Goal: Task Accomplishment & Management: Use online tool/utility

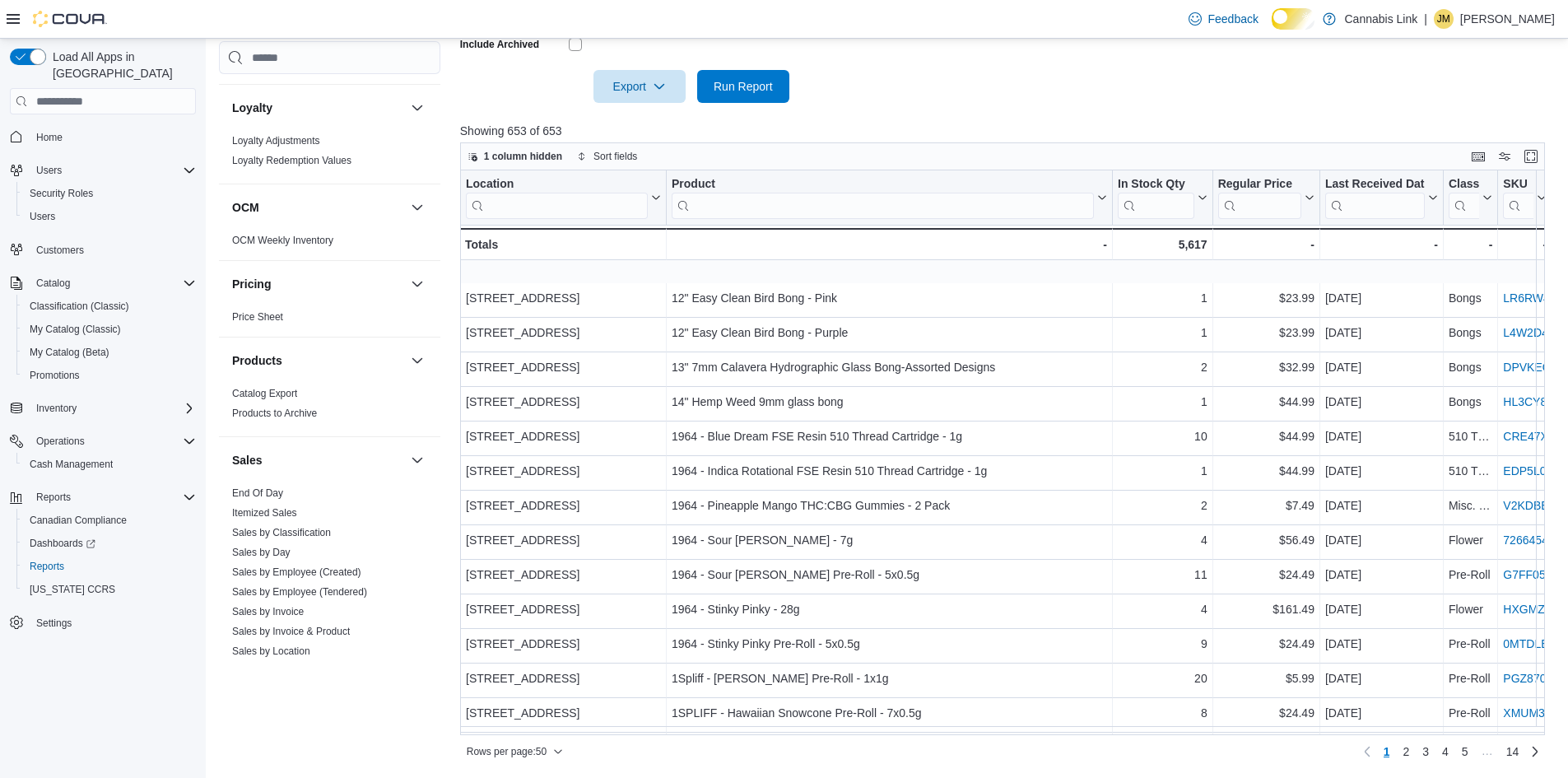
scroll to position [1166, 0]
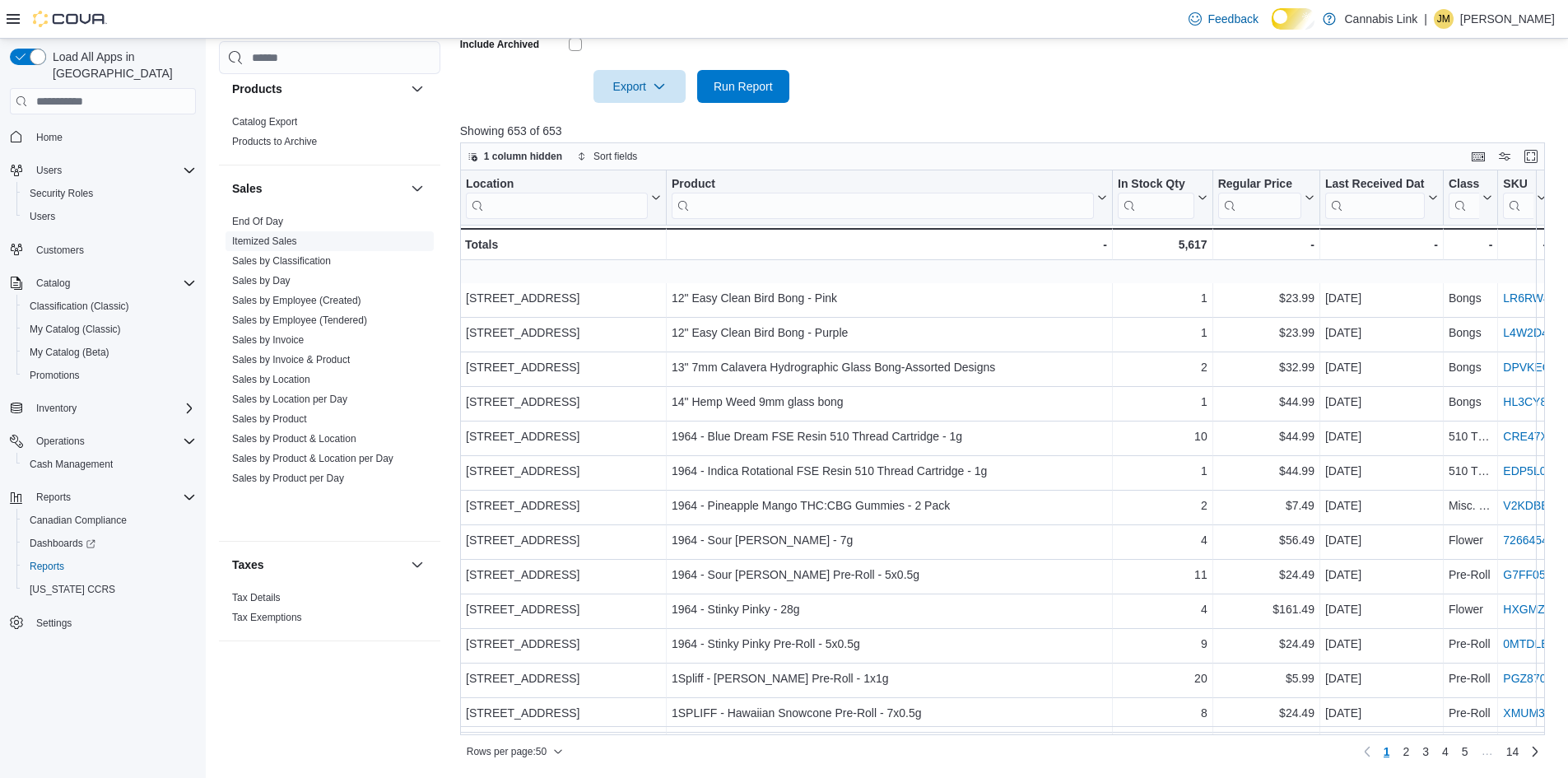
drag, startPoint x: 380, startPoint y: 334, endPoint x: 406, endPoint y: 330, distance: 26.3
click at [367, 326] on link "Sales by Employee (Tendered)" at bounding box center [300, 320] width 135 height 12
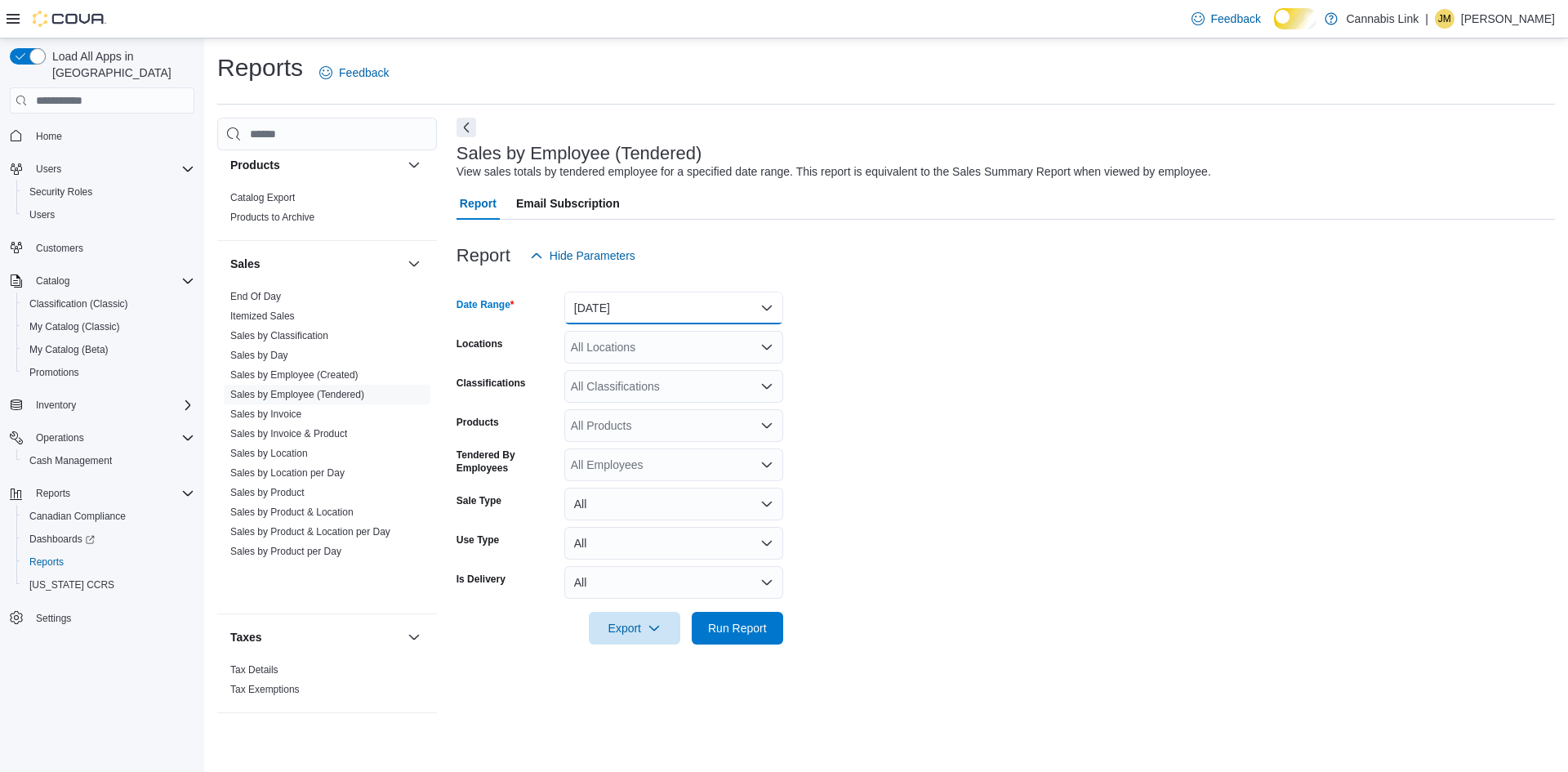
click at [683, 317] on button "[DATE]" at bounding box center [674, 308] width 219 height 33
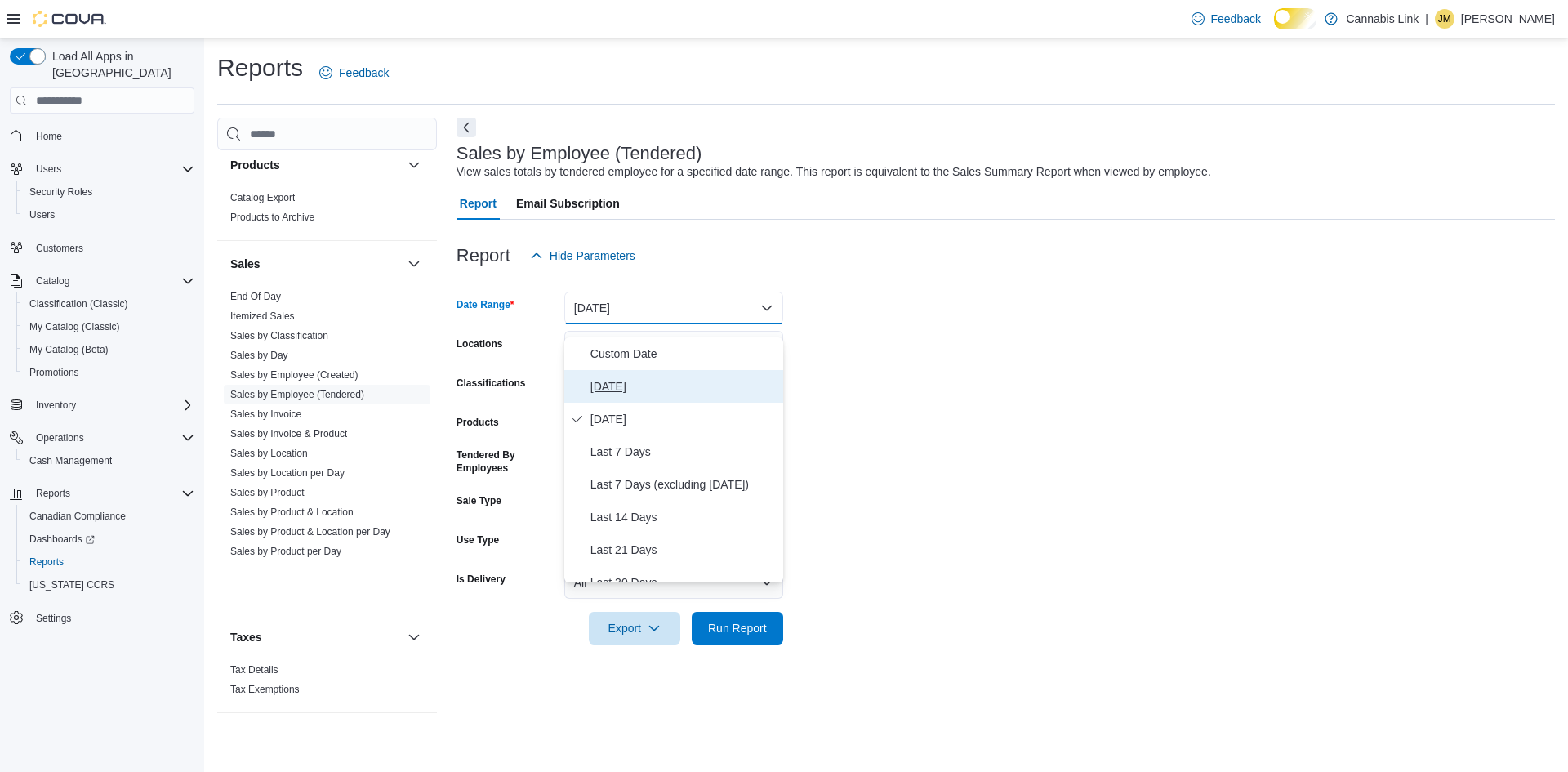
click at [658, 394] on span "[DATE]" at bounding box center [683, 386] width 186 height 19
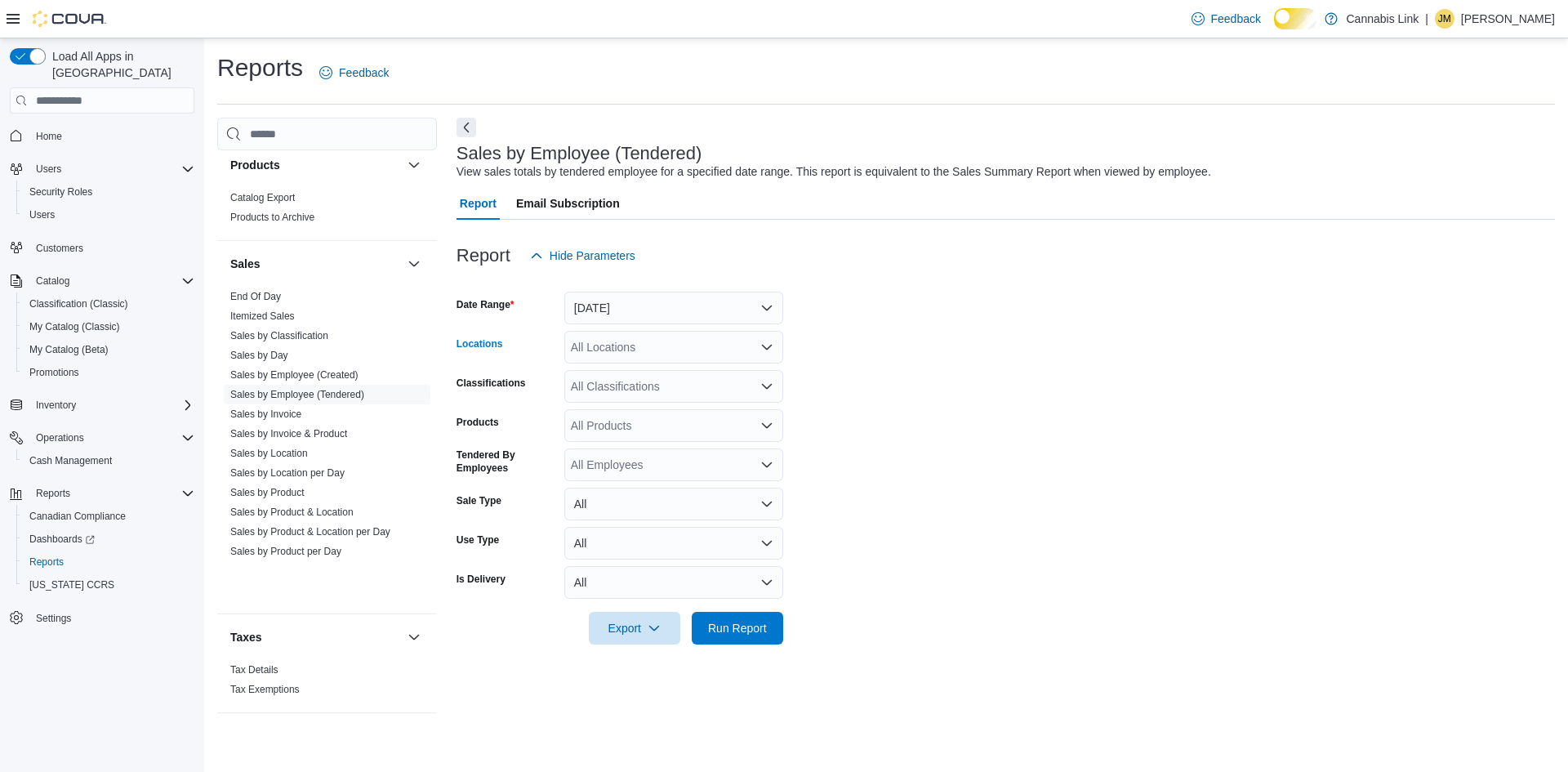
click at [660, 363] on div "All Locations" at bounding box center [674, 347] width 219 height 33
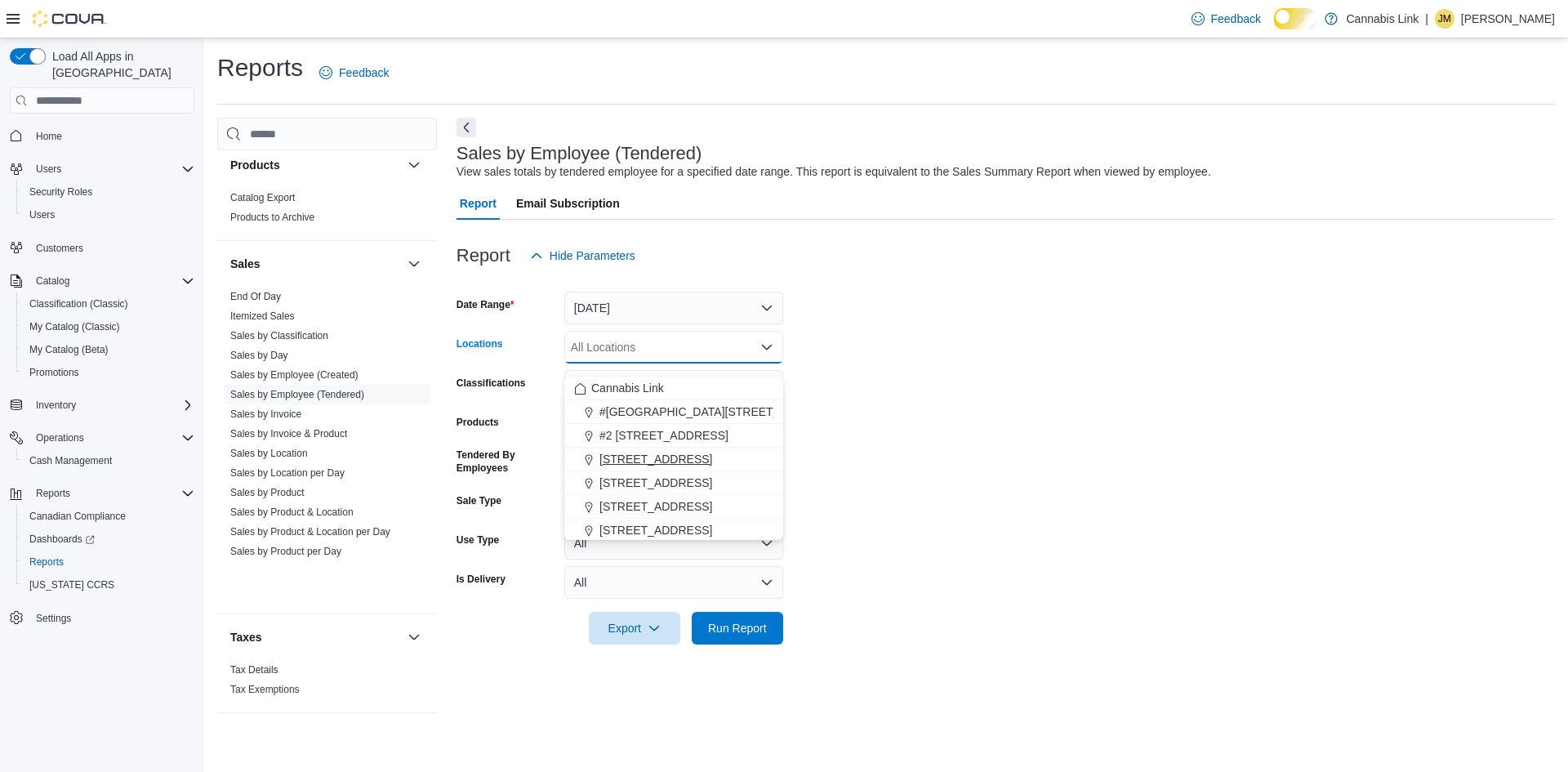
click at [651, 465] on span "[STREET_ADDRESS]" at bounding box center [656, 459] width 113 height 16
click at [957, 486] on form "Date Range [DATE] Locations [STREET_ADDRESS] Selected. [STREET_ADDRESS]. Press …" at bounding box center [1006, 458] width 1099 height 372
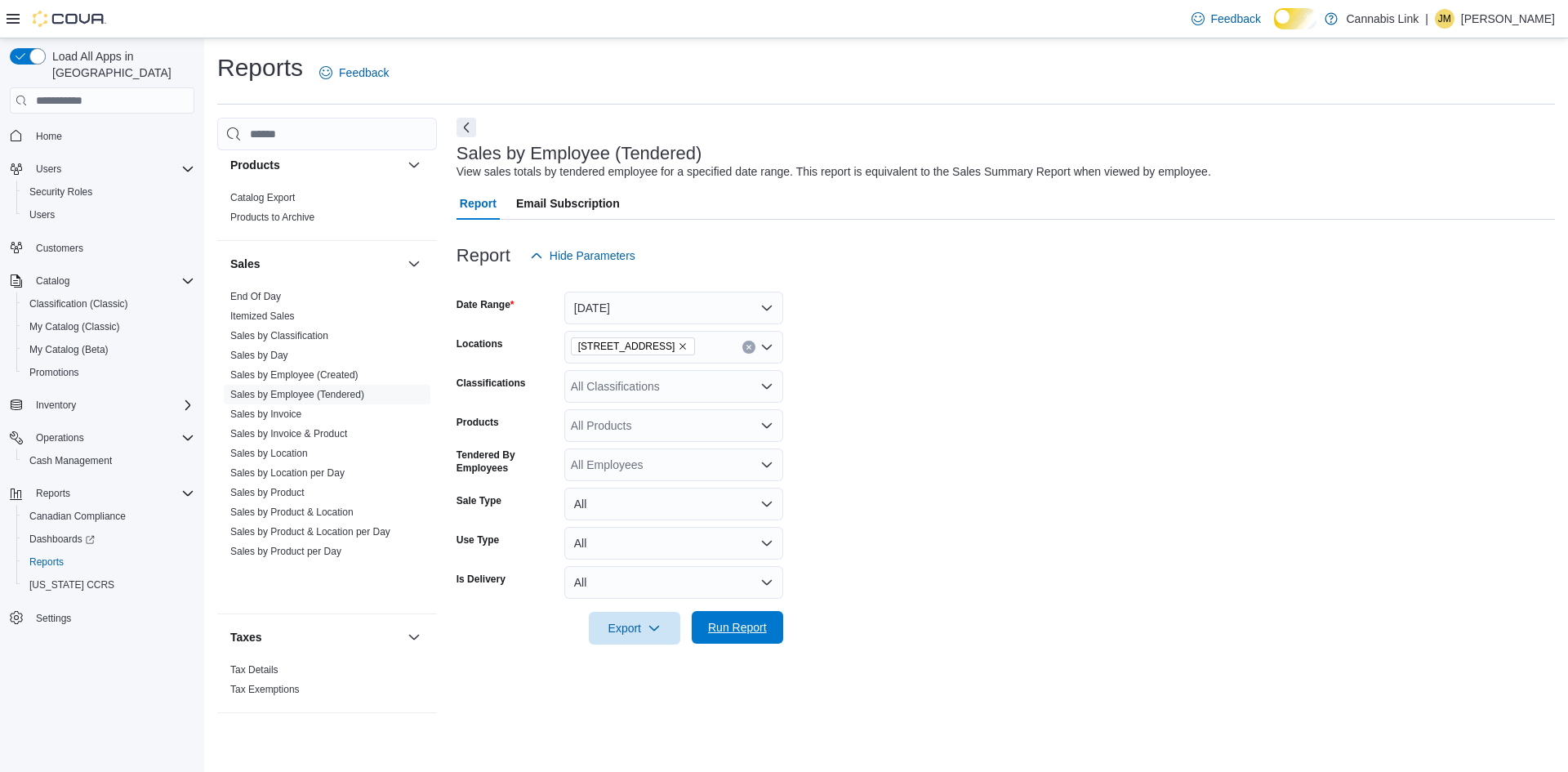
click at [742, 644] on span "Run Report" at bounding box center [737, 627] width 72 height 33
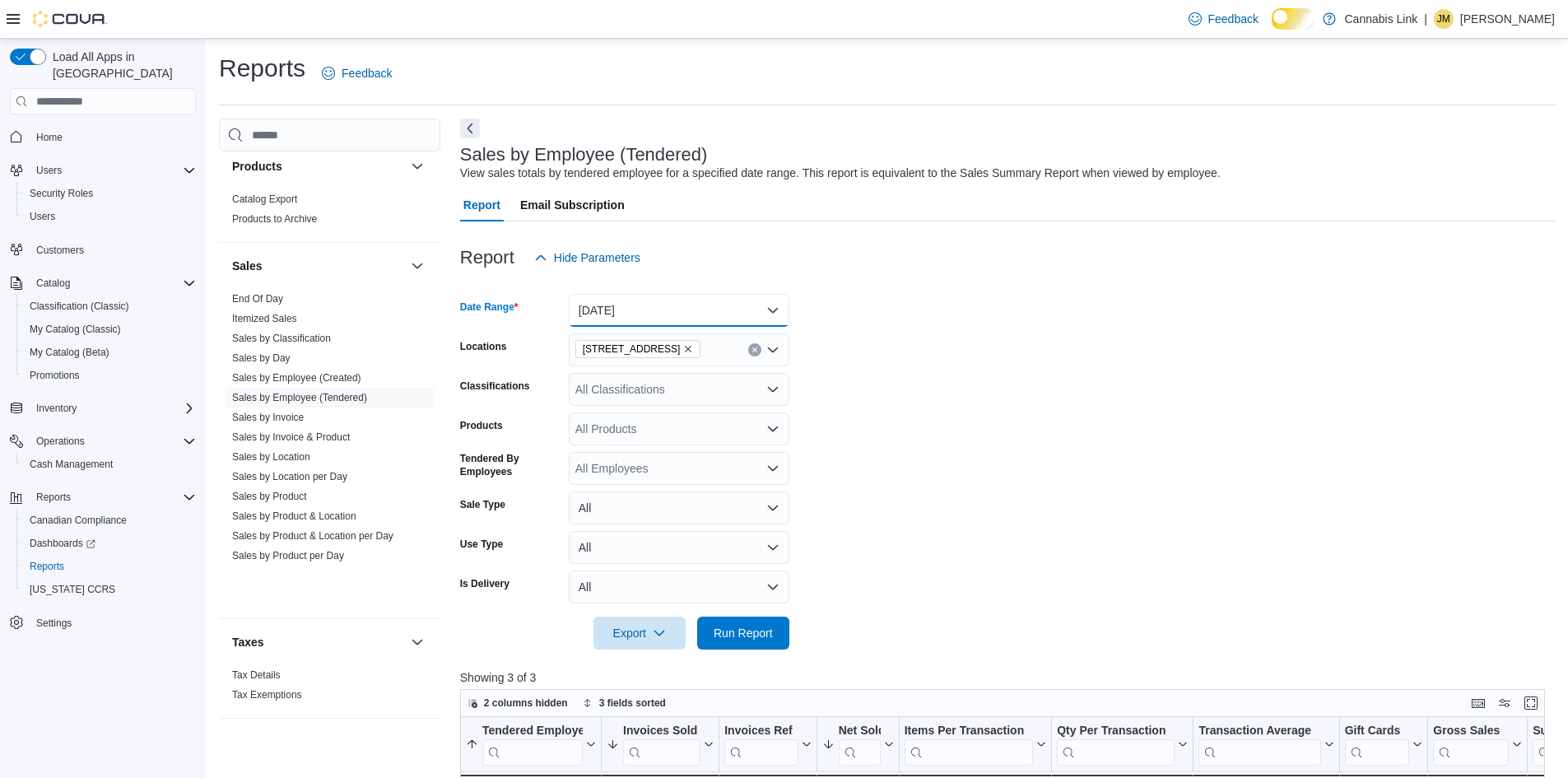
click at [656, 320] on button "[DATE]" at bounding box center [679, 310] width 221 height 33
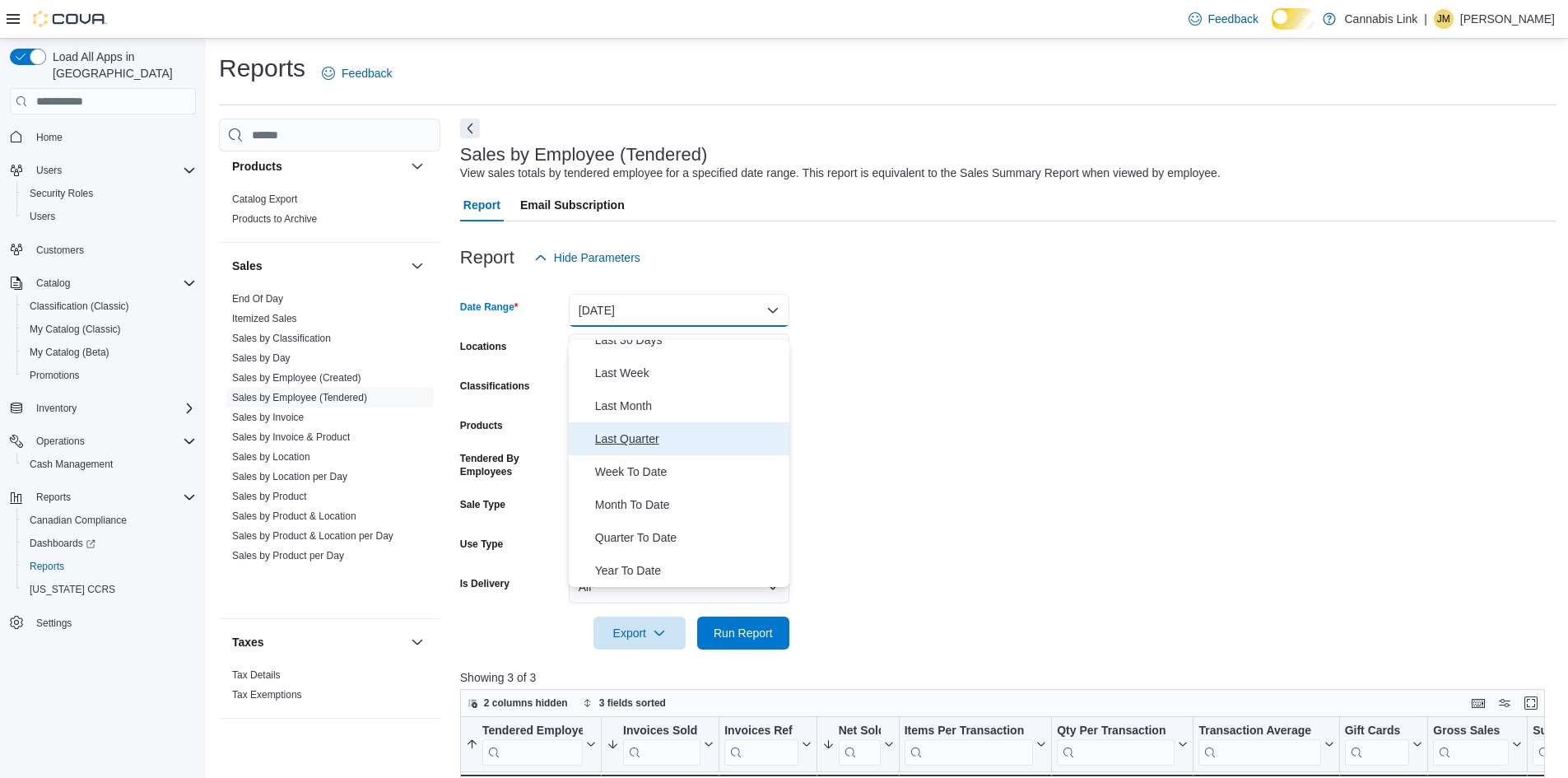
click at [656, 429] on span "Last Quarter" at bounding box center [689, 438] width 188 height 20
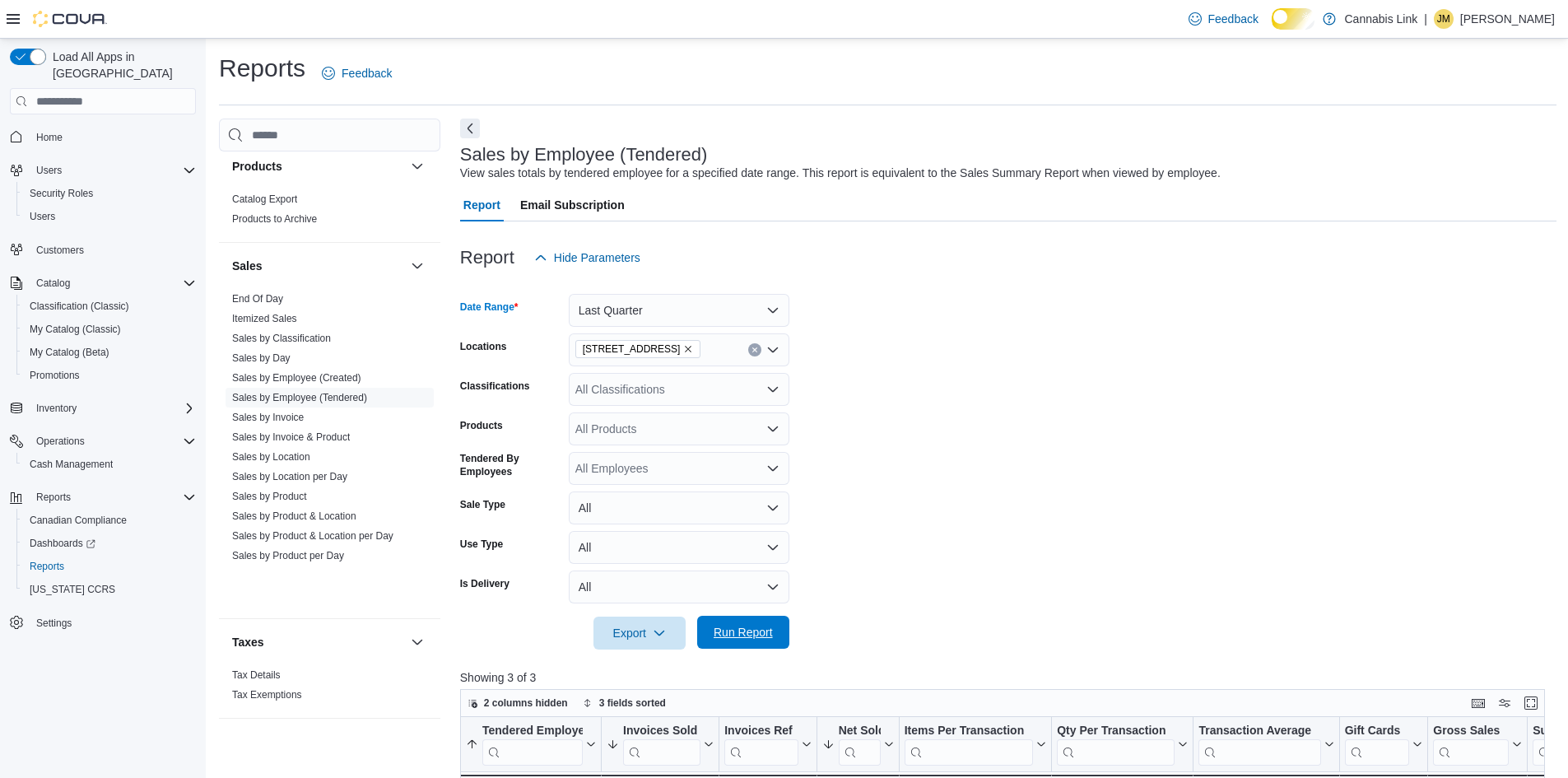
click at [731, 636] on span "Run Report" at bounding box center [743, 632] width 72 height 33
click at [624, 324] on button "Last Quarter" at bounding box center [679, 310] width 221 height 33
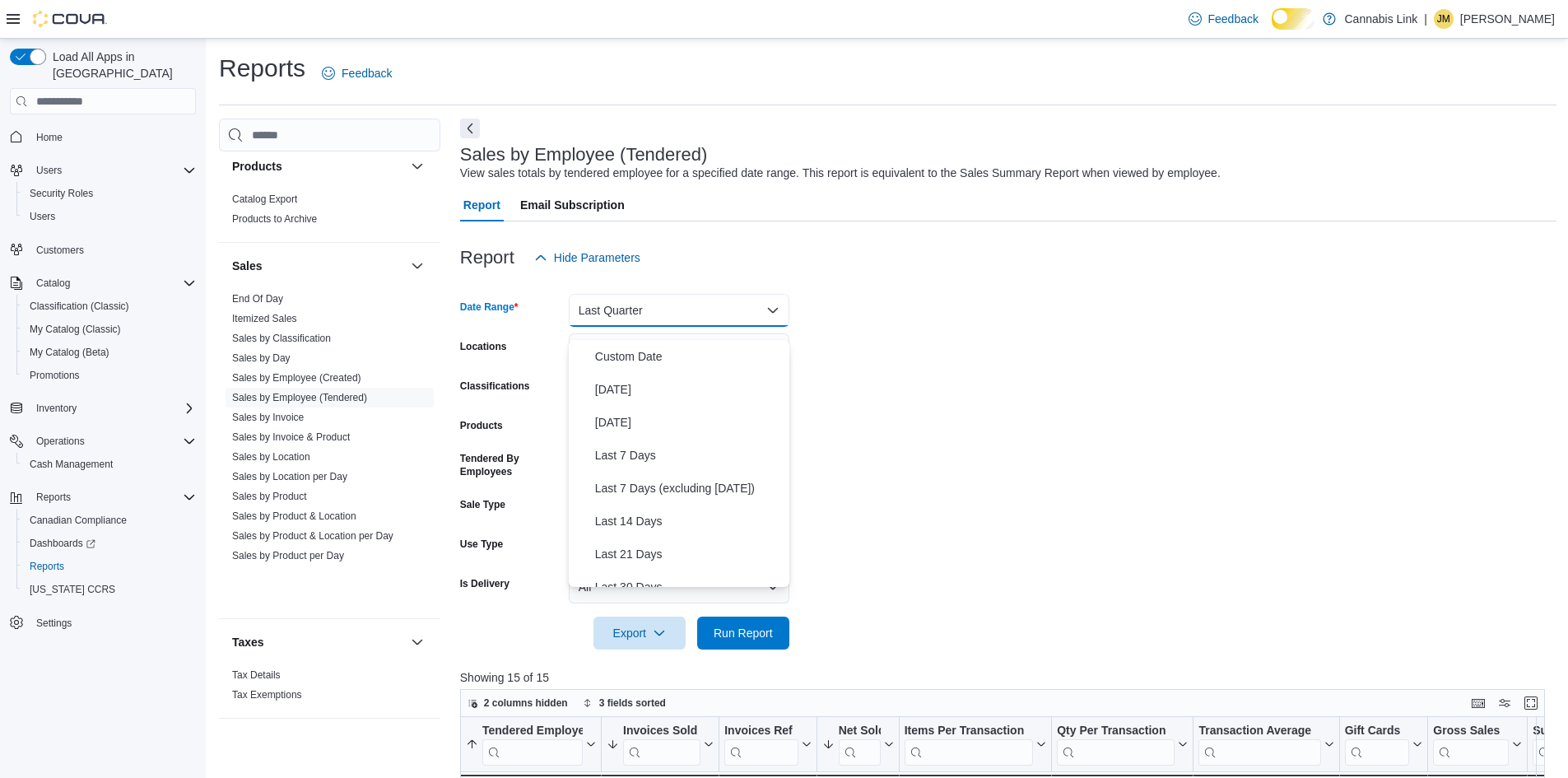
scroll to position [299, 0]
click at [634, 416] on span "Last Month" at bounding box center [689, 405] width 188 height 20
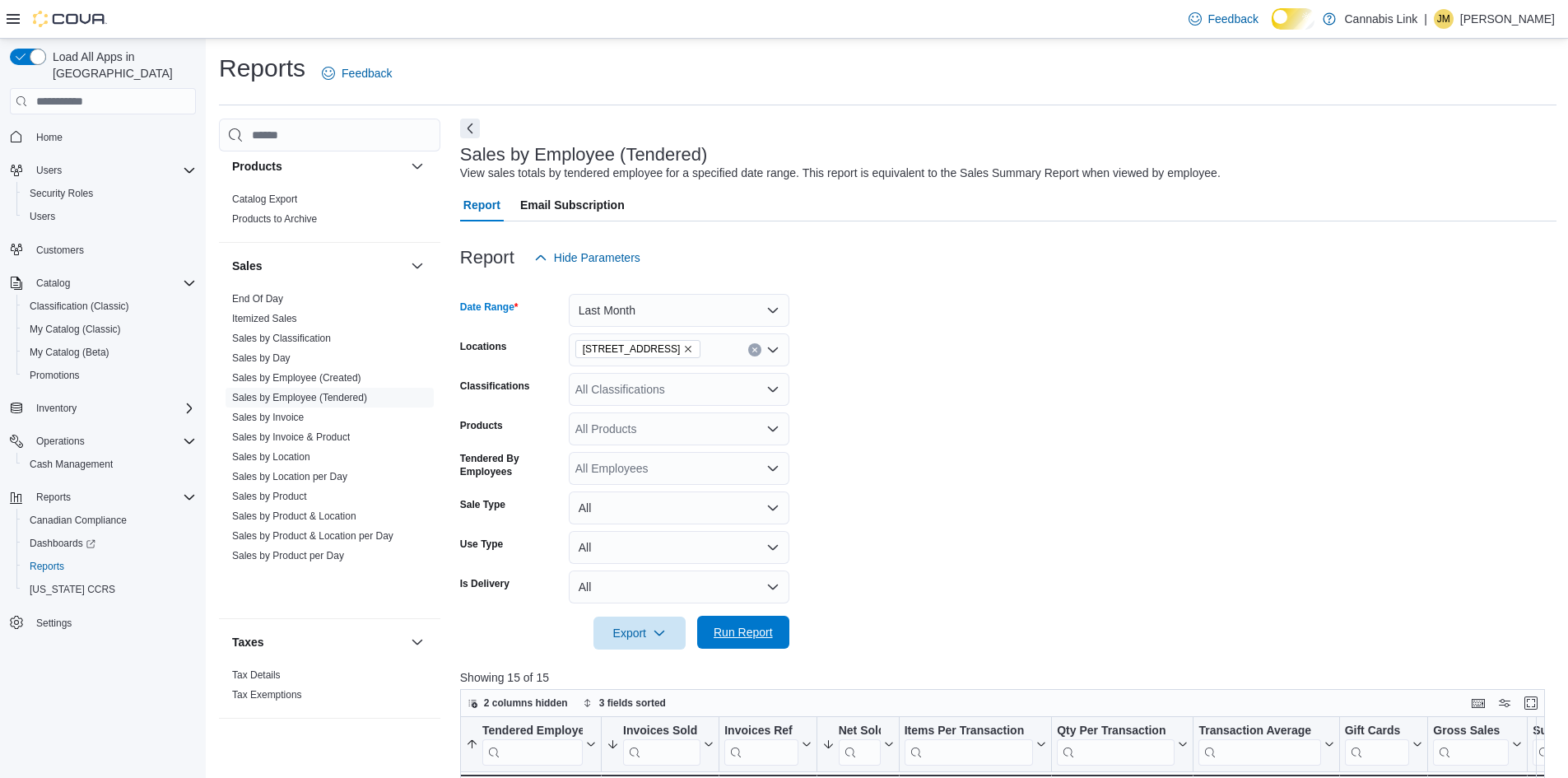
click at [714, 641] on span "Run Report" at bounding box center [743, 632] width 60 height 16
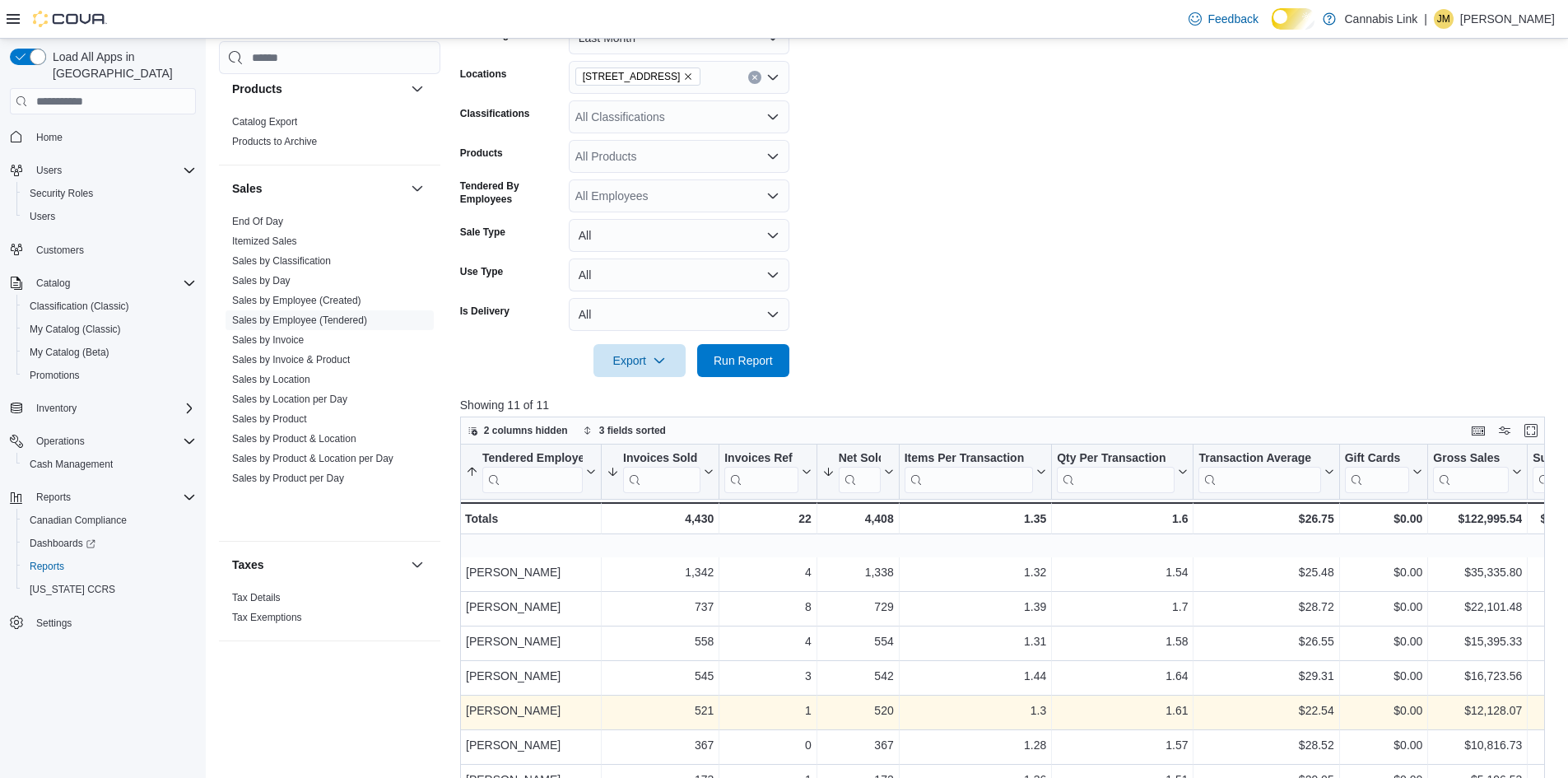
scroll to position [266, 0]
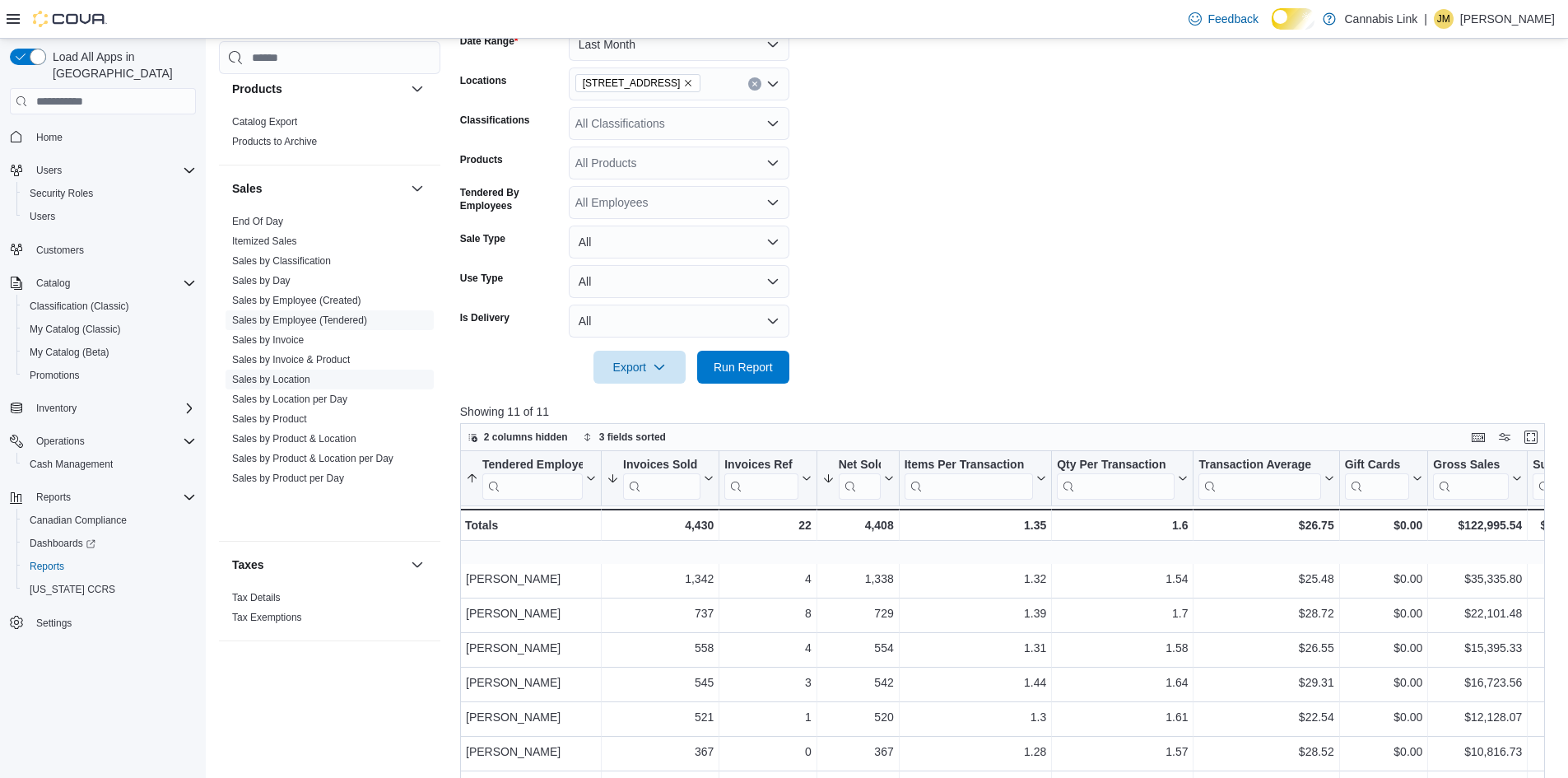
click at [310, 385] on link "Sales by Location" at bounding box center [272, 380] width 78 height 12
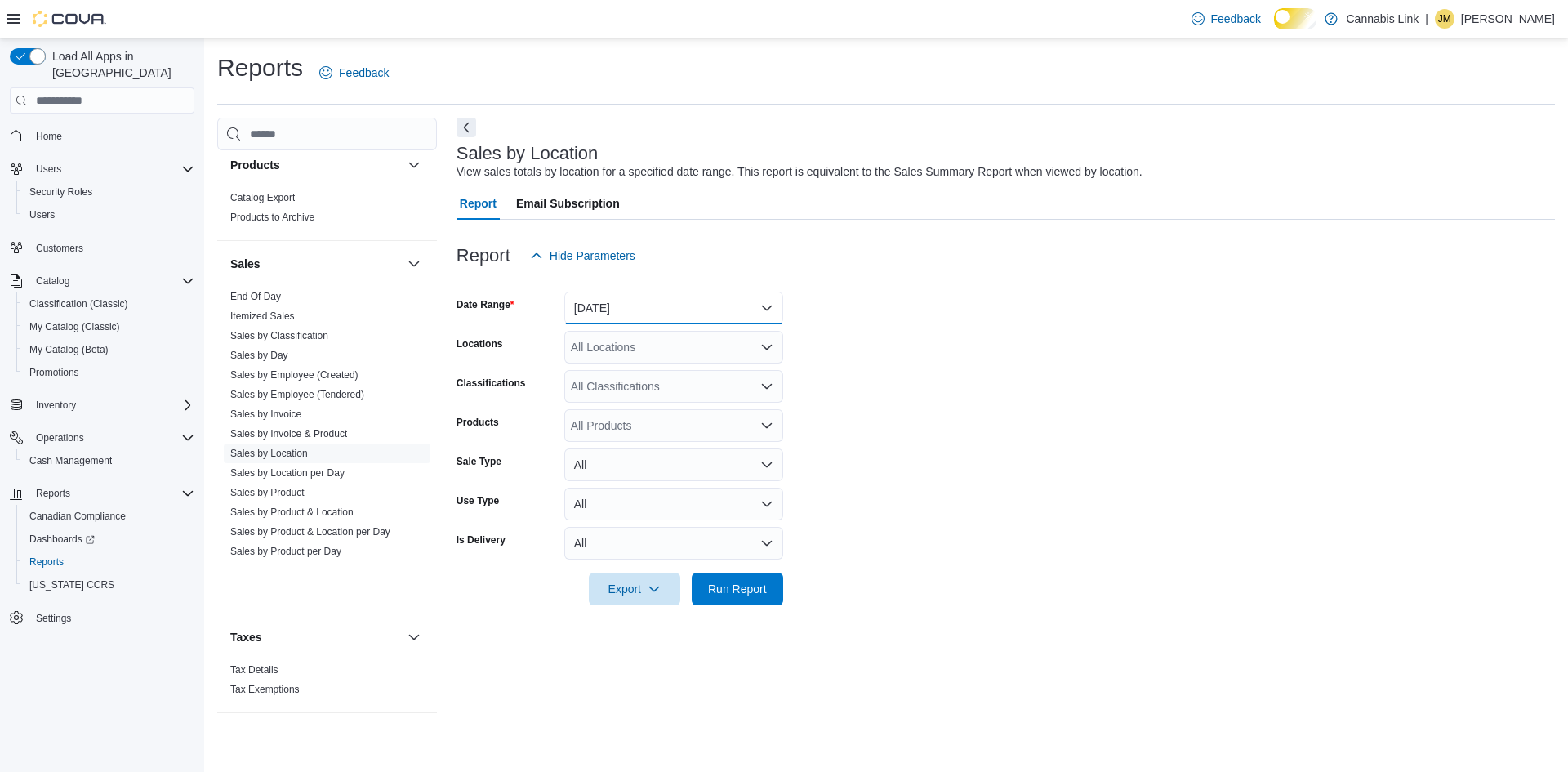
click at [614, 325] on button "[DATE]" at bounding box center [674, 308] width 219 height 33
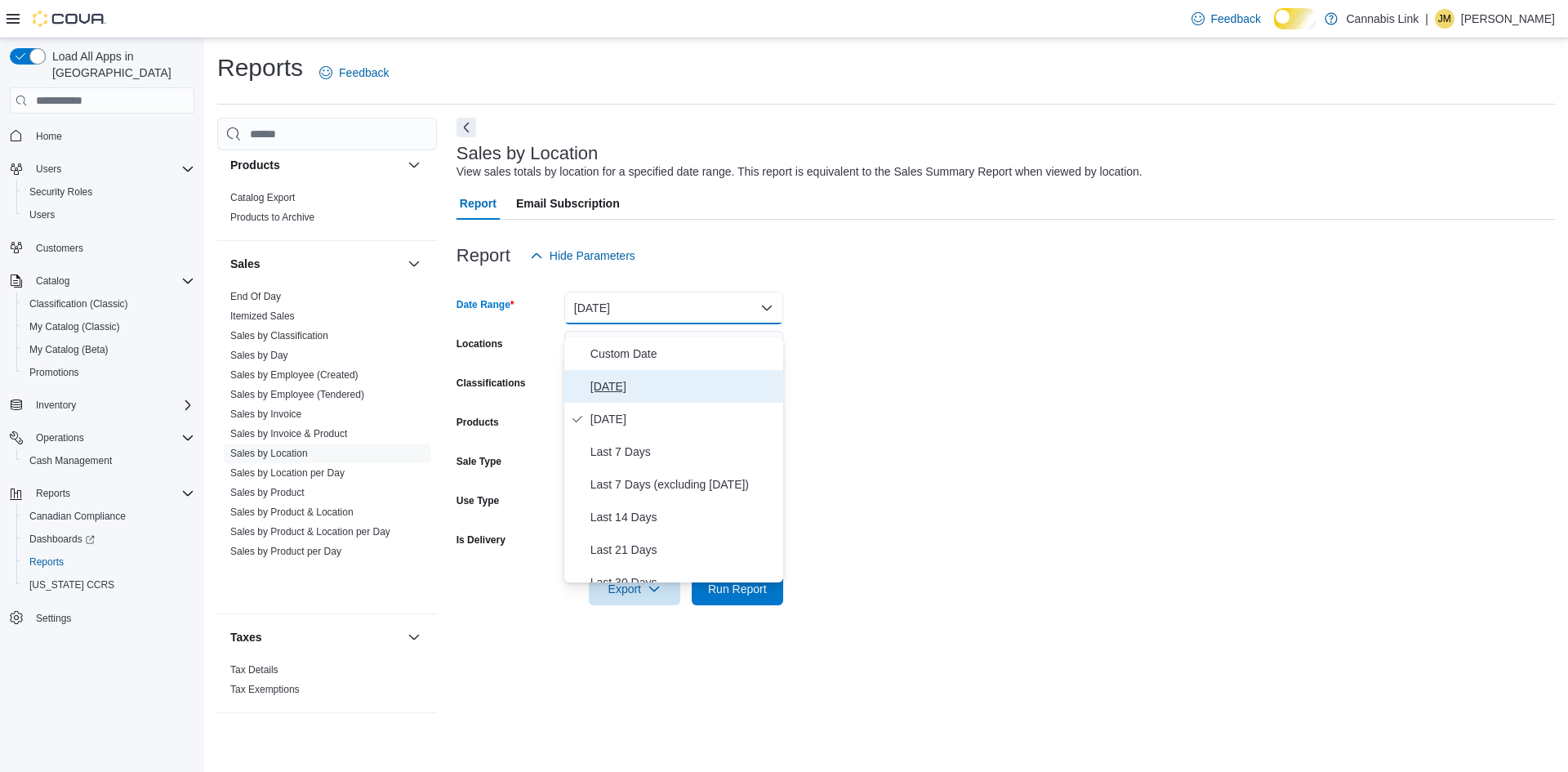
click at [628, 386] on span "[DATE]" at bounding box center [683, 386] width 186 height 19
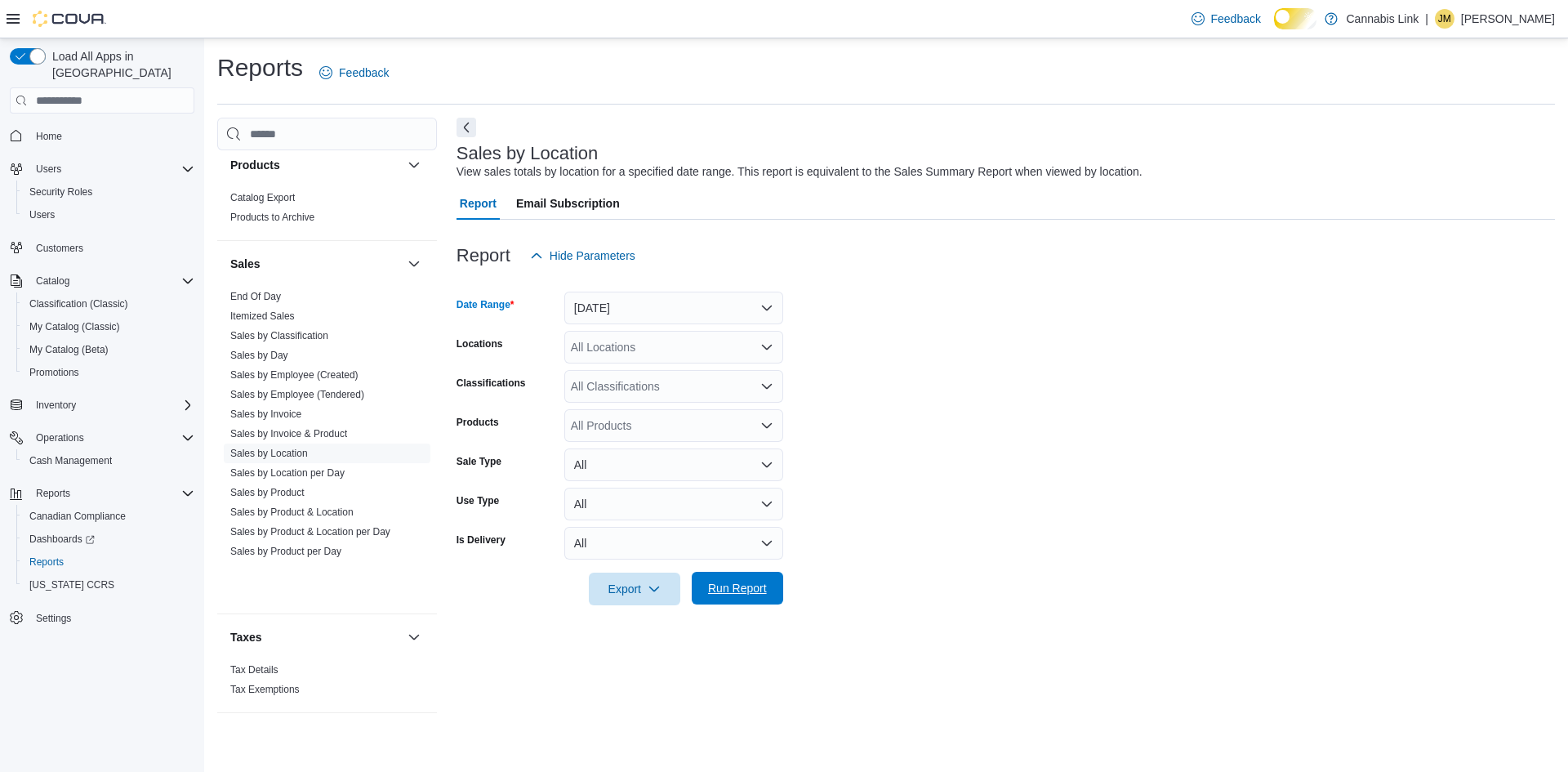
click at [708, 597] on span "Run Report" at bounding box center [737, 588] width 59 height 16
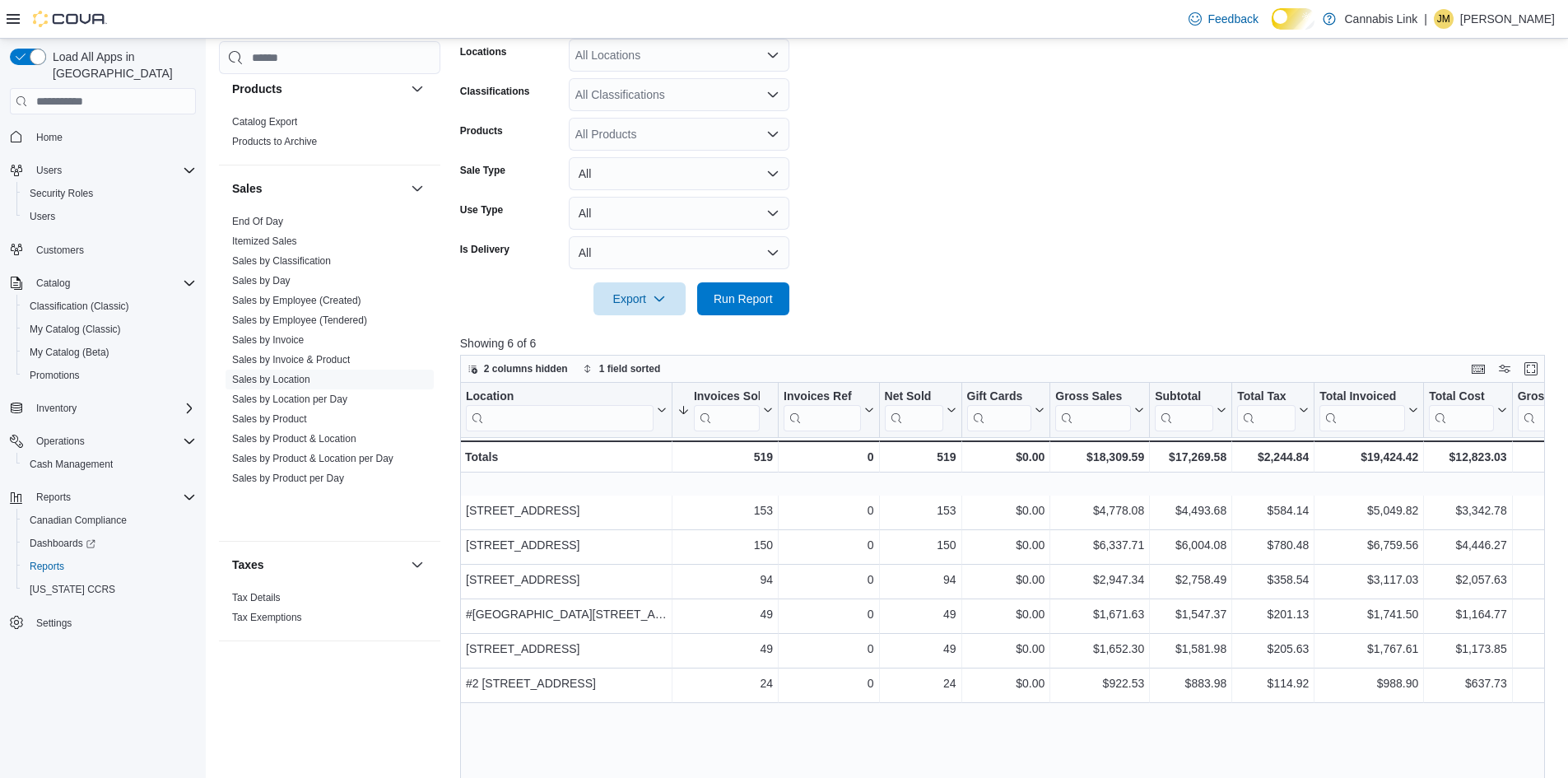
scroll to position [302, 0]
